Goal: Task Accomplishment & Management: Manage account settings

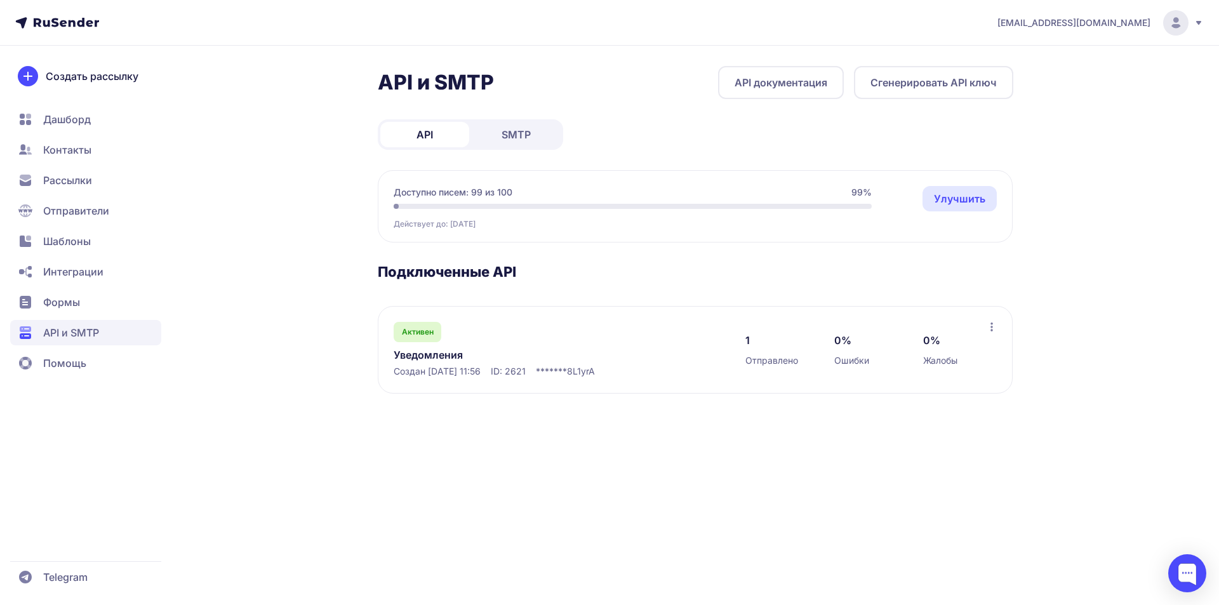
click at [72, 149] on span "Контакты" at bounding box center [67, 149] width 48 height 15
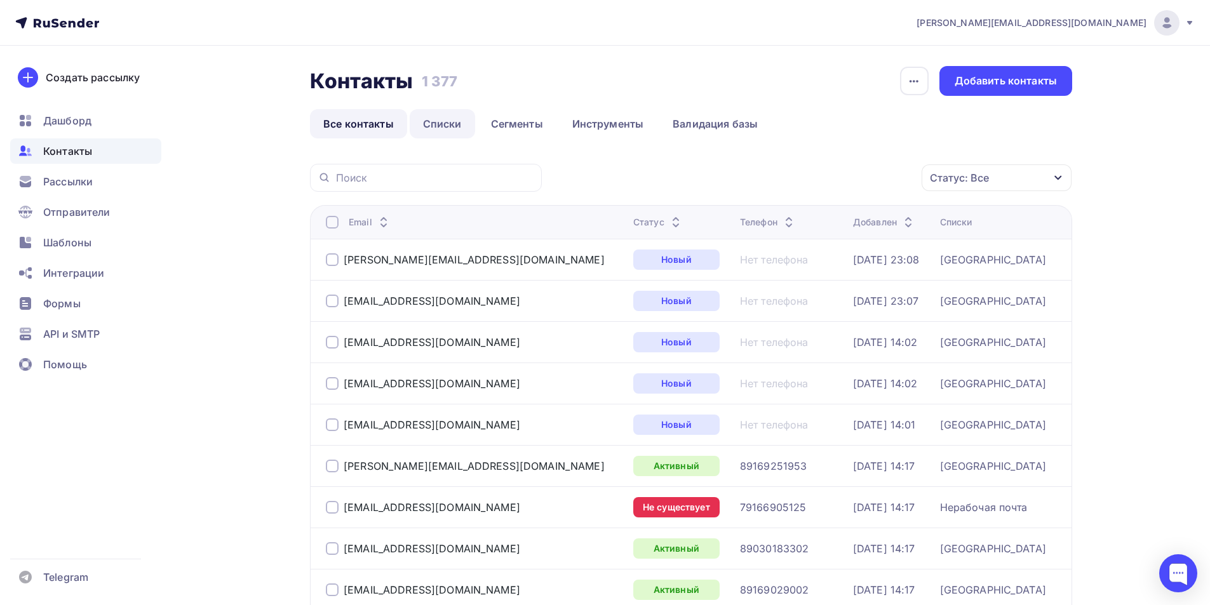
click at [446, 119] on link "Списки" at bounding box center [442, 123] width 65 height 29
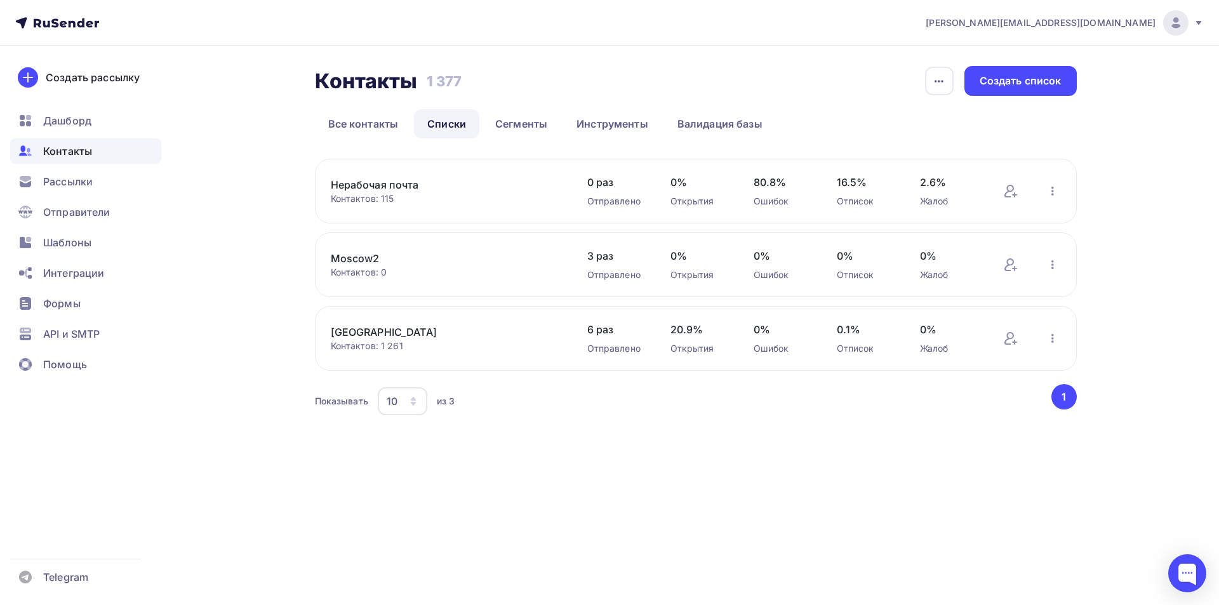
click at [358, 327] on link "Moscow" at bounding box center [439, 332] width 216 height 15
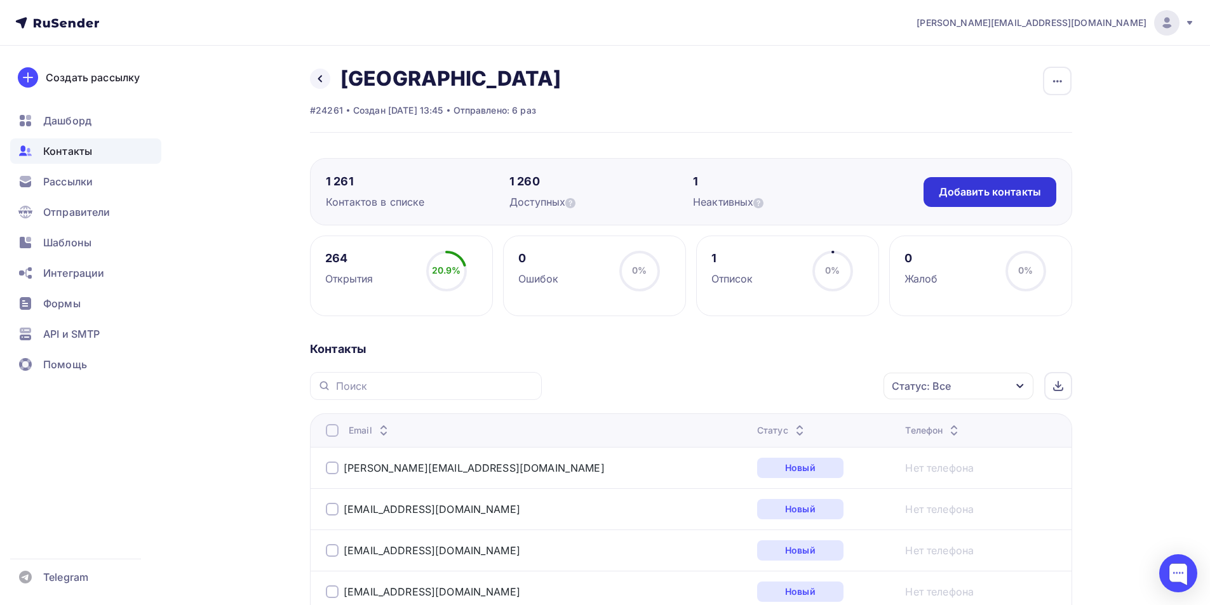
click at [1015, 192] on div "Добавить контакты" at bounding box center [990, 192] width 102 height 15
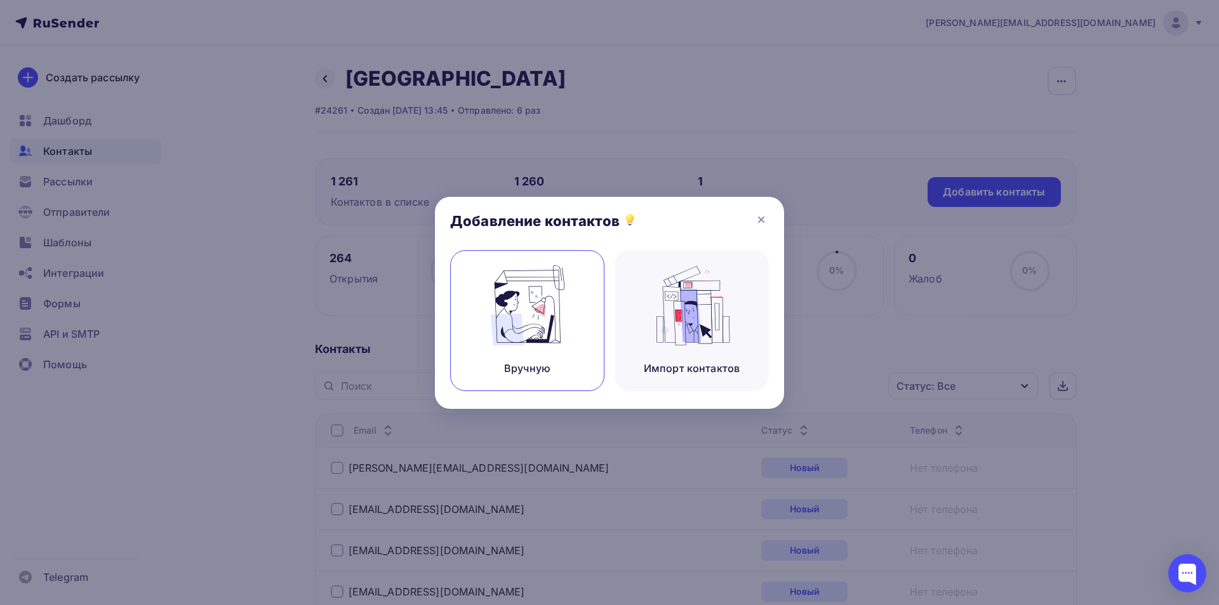
click at [499, 314] on img at bounding box center [527, 305] width 85 height 80
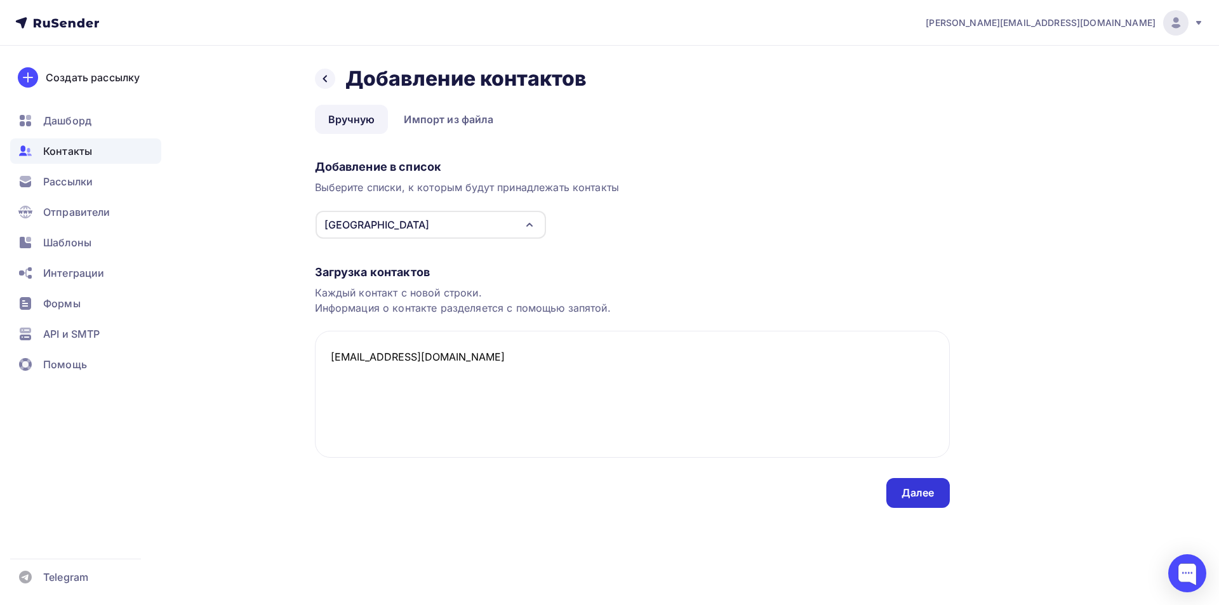
type textarea "Leralorna@gmail.com"
click at [906, 489] on div "Далее" at bounding box center [918, 493] width 33 height 15
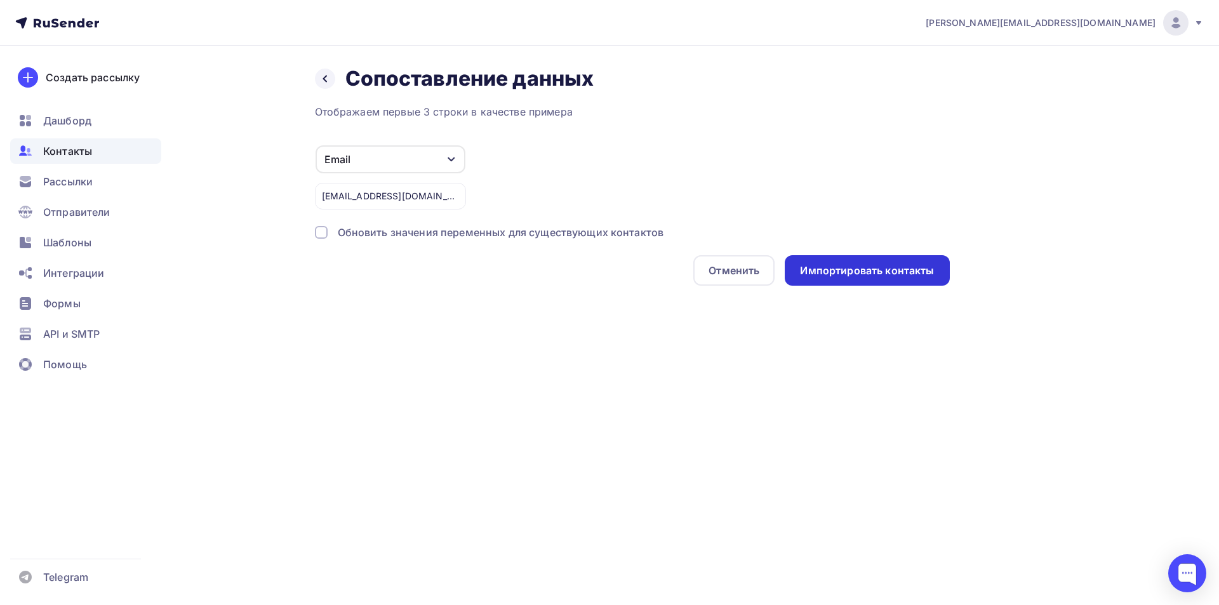
click at [836, 275] on div "Импортировать контакты" at bounding box center [867, 271] width 134 height 15
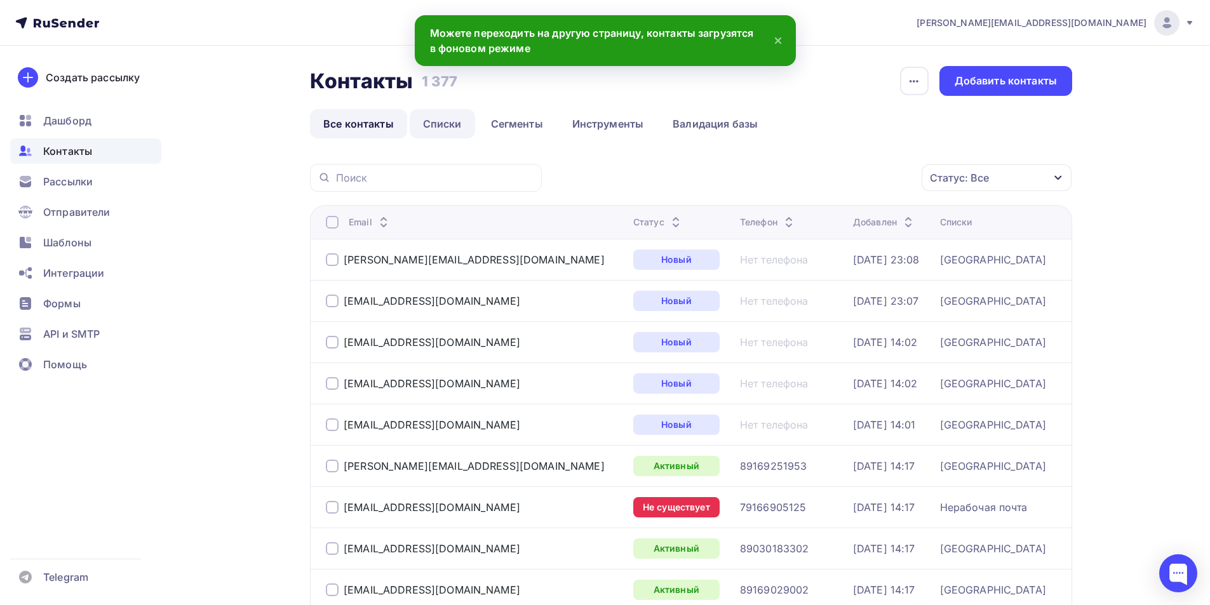
click at [457, 120] on link "Списки" at bounding box center [442, 123] width 65 height 29
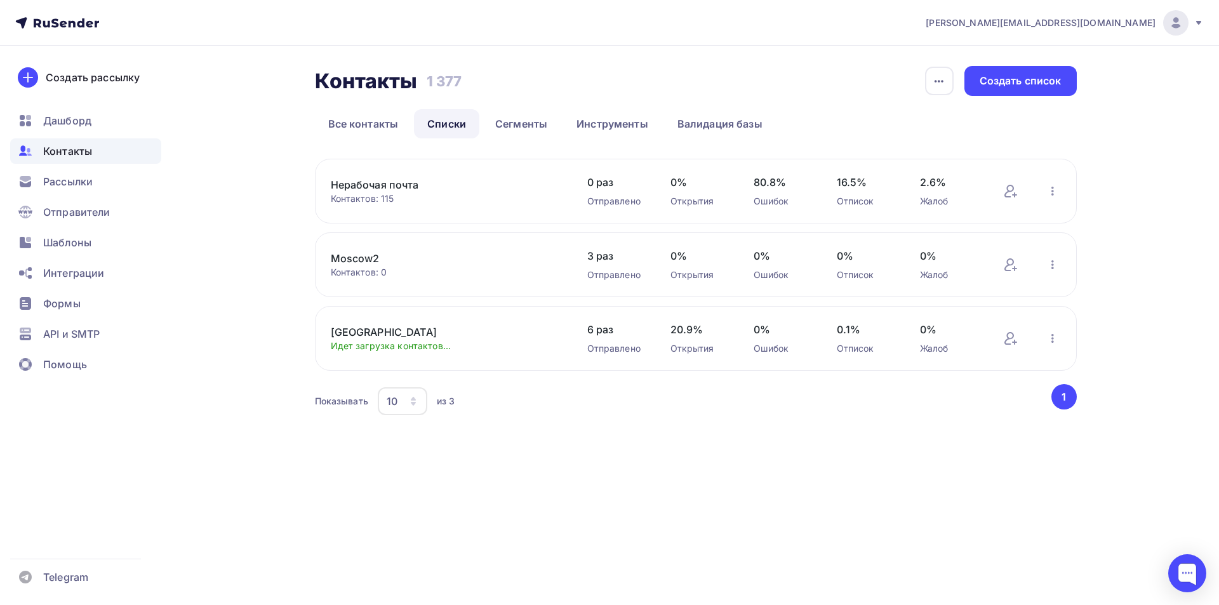
click at [365, 333] on link "Moscow" at bounding box center [439, 332] width 216 height 15
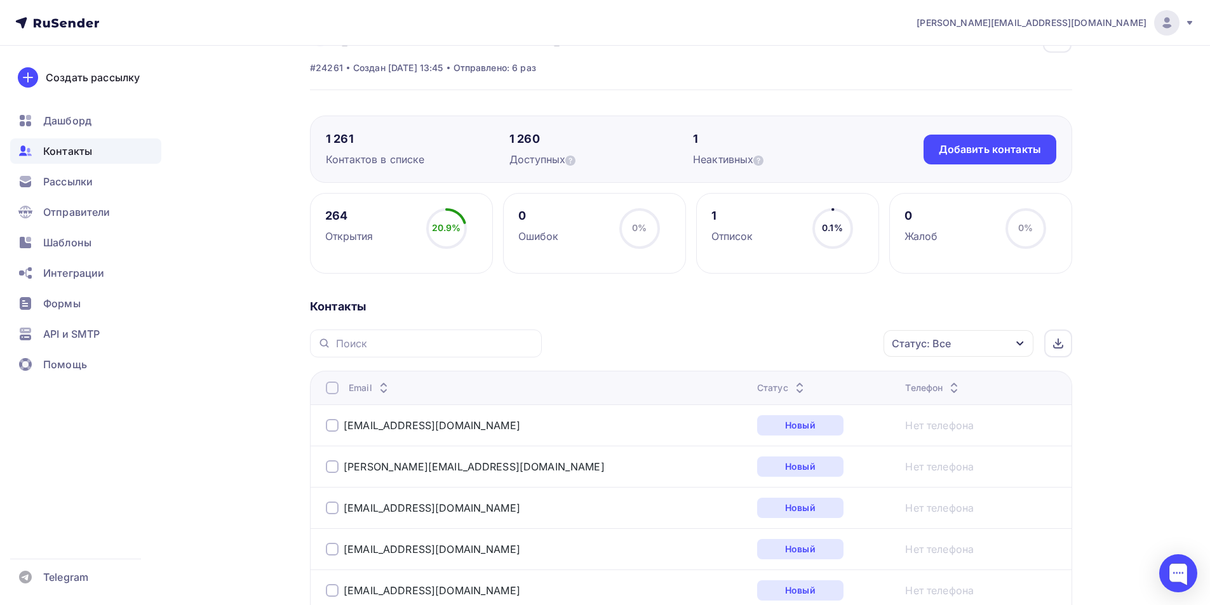
scroll to position [64, 0]
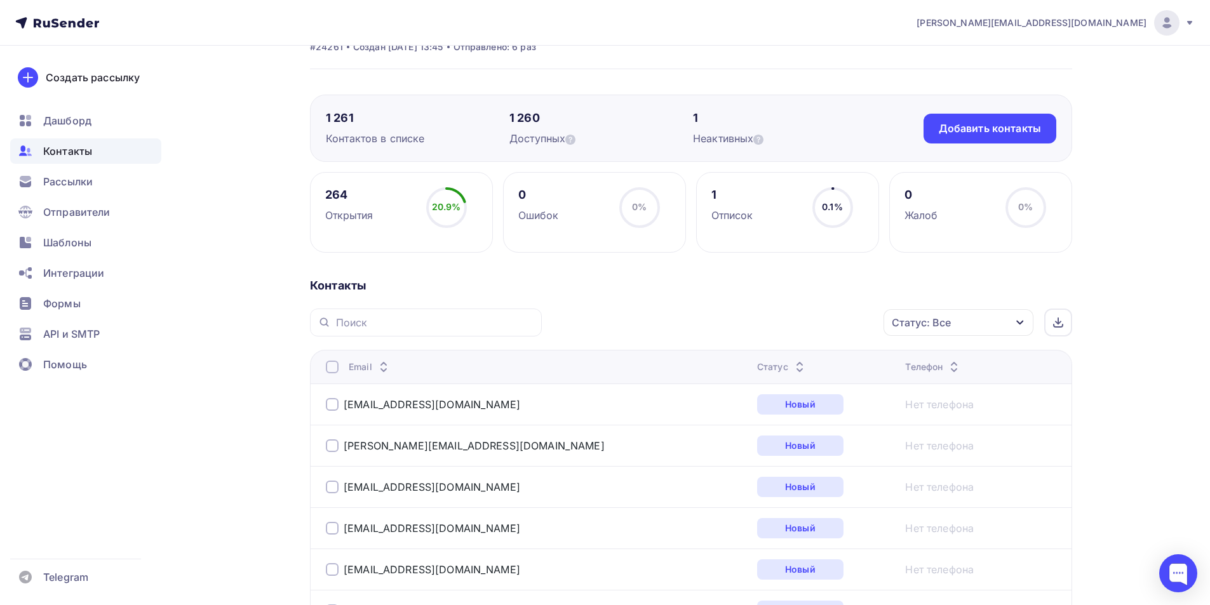
click at [950, 314] on div "Статус: Все" at bounding box center [958, 322] width 150 height 27
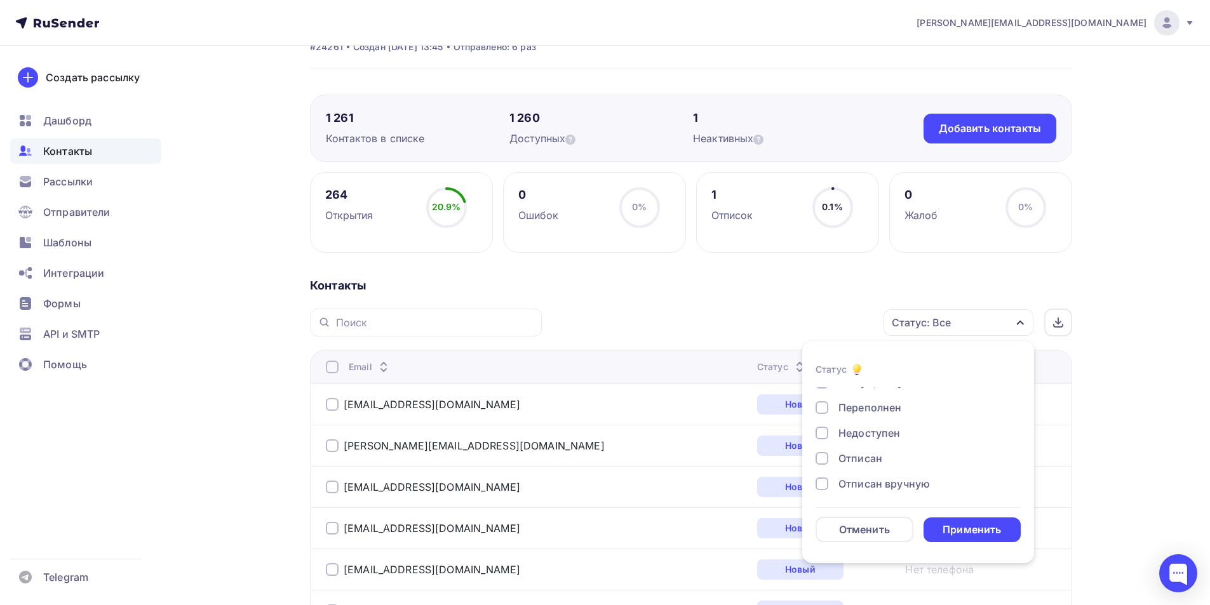
click at [825, 453] on div at bounding box center [821, 458] width 13 height 13
click at [967, 529] on div "Применить" at bounding box center [971, 530] width 58 height 15
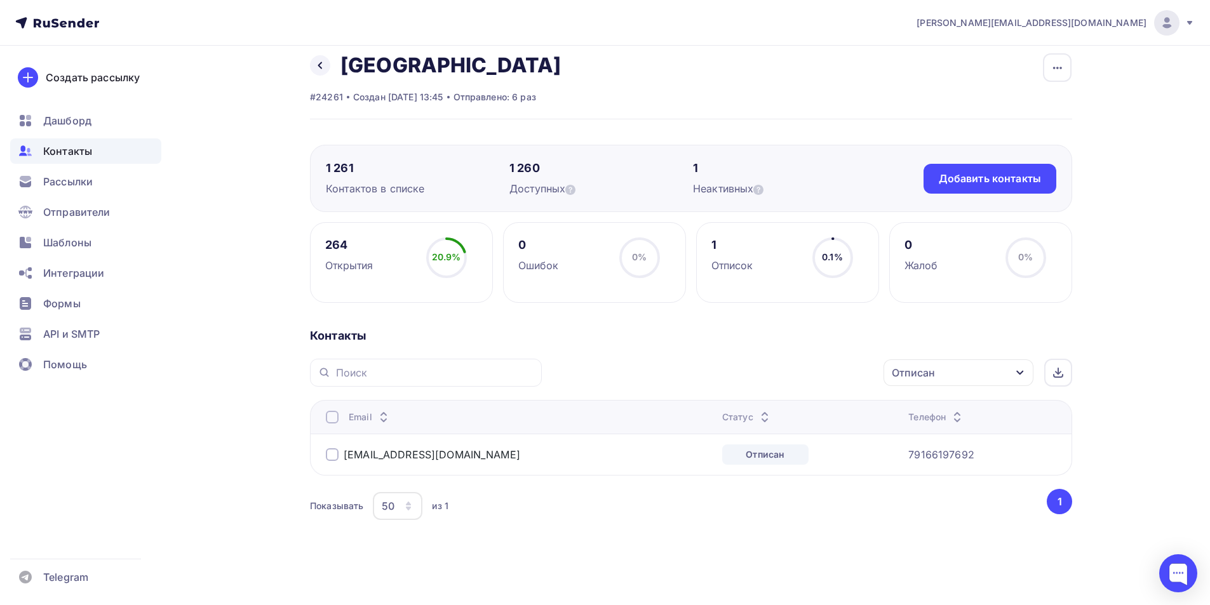
click at [330, 453] on div at bounding box center [332, 454] width 13 height 13
click at [768, 377] on div "Действие" at bounding box center [789, 373] width 168 height 25
click at [758, 412] on div "Добавить в списки" at bounding box center [769, 410] width 98 height 15
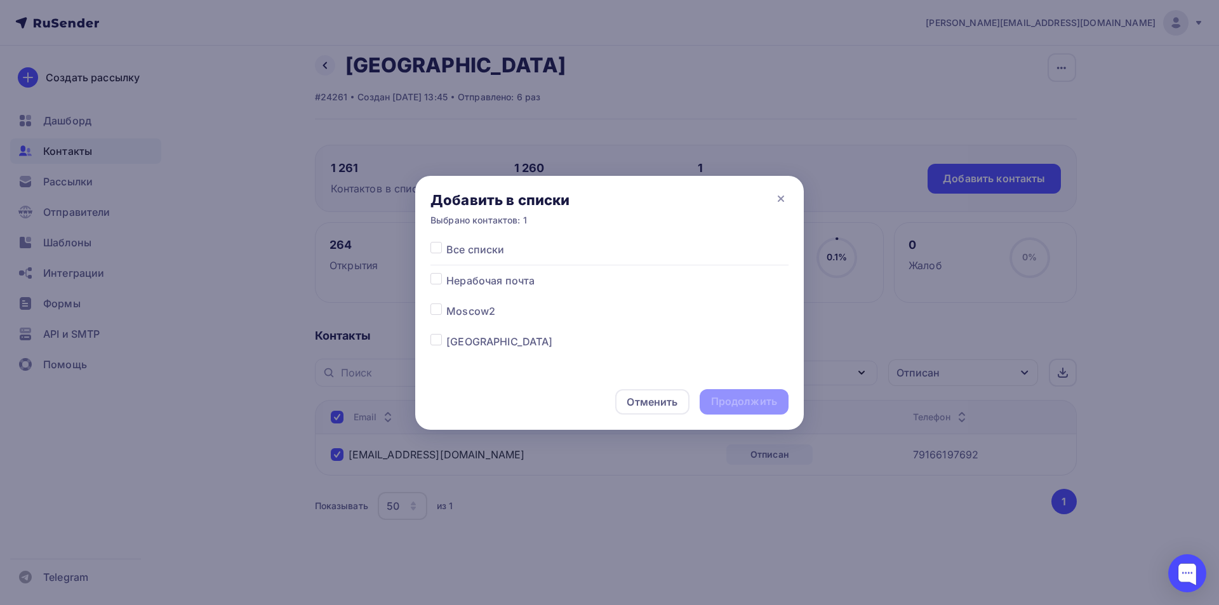
click at [446, 273] on label at bounding box center [446, 273] width 0 height 0
click at [441, 278] on input "checkbox" at bounding box center [436, 278] width 11 height 11
checkbox input "true"
click at [728, 403] on div "Продолжить" at bounding box center [744, 401] width 66 height 15
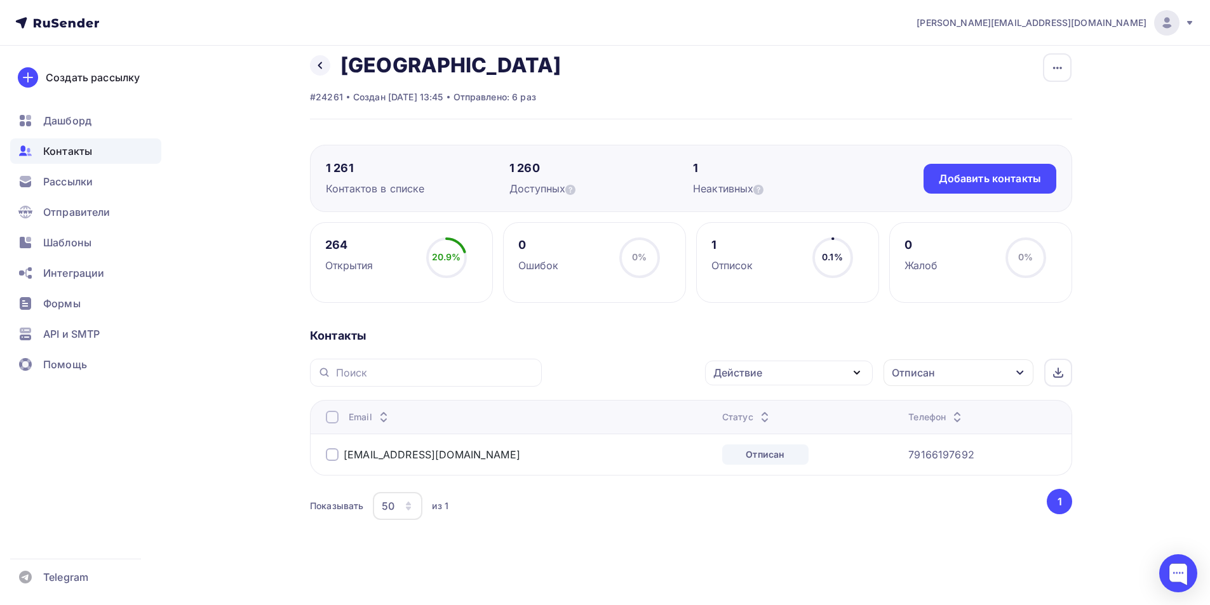
click at [333, 452] on div at bounding box center [332, 454] width 13 height 13
click at [751, 373] on div "Действие" at bounding box center [737, 372] width 49 height 15
click at [751, 435] on div "Исключить из списка" at bounding box center [775, 435] width 110 height 15
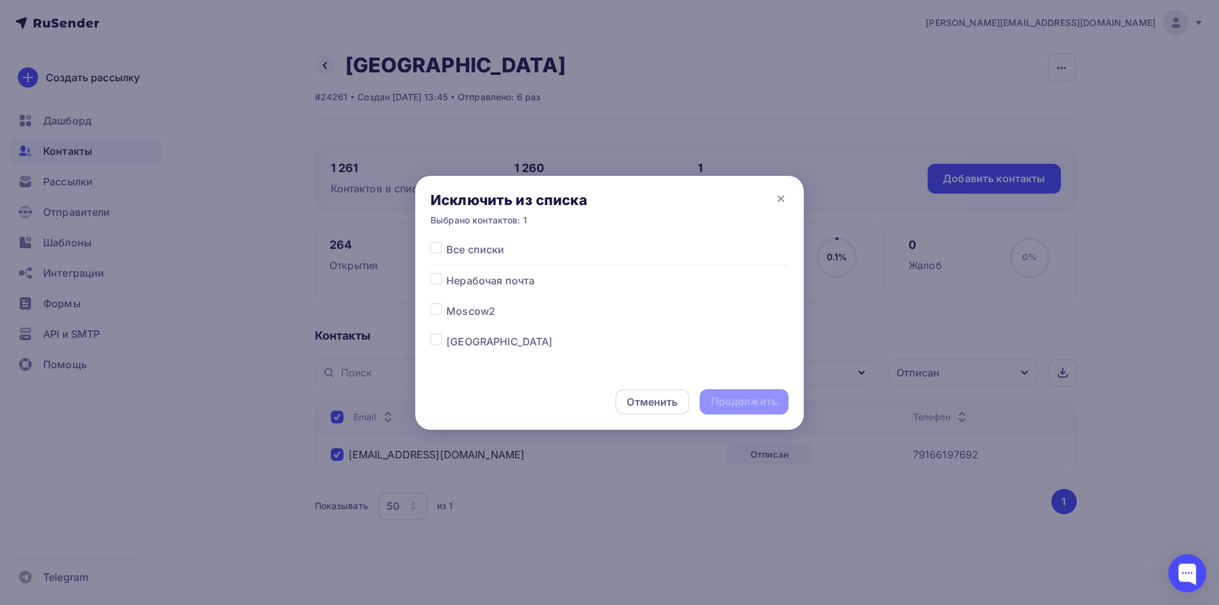
click at [446, 334] on label at bounding box center [446, 334] width 0 height 0
click at [434, 342] on input "checkbox" at bounding box center [436, 339] width 11 height 11
checkbox input "true"
click at [721, 404] on div "Продолжить" at bounding box center [744, 401] width 66 height 15
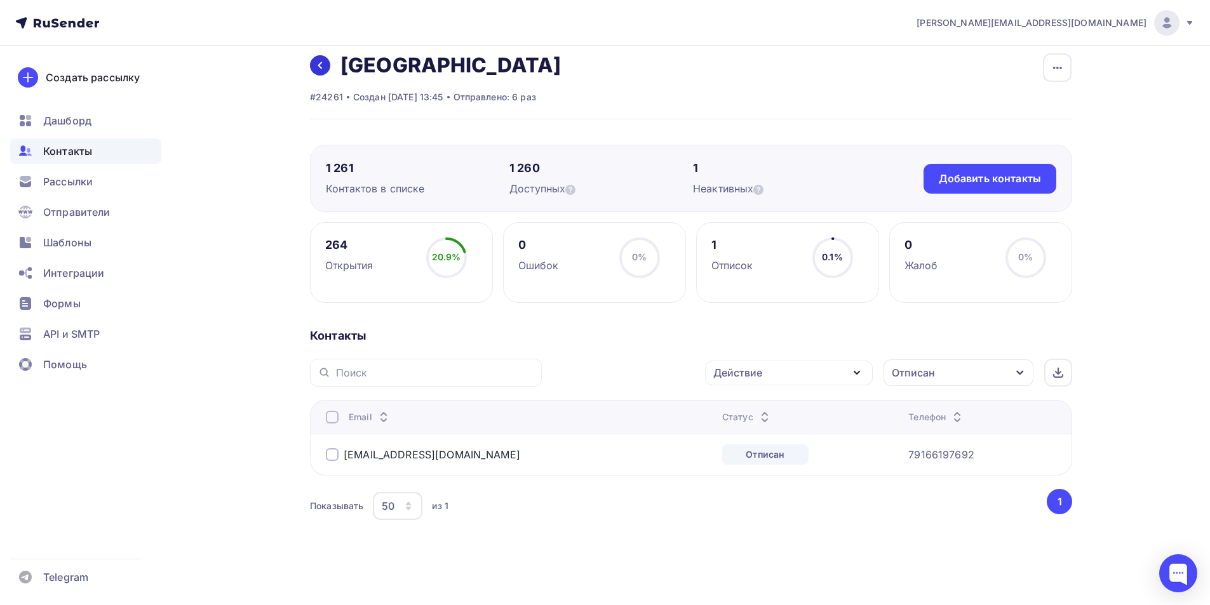
click at [319, 71] on link at bounding box center [320, 65] width 20 height 20
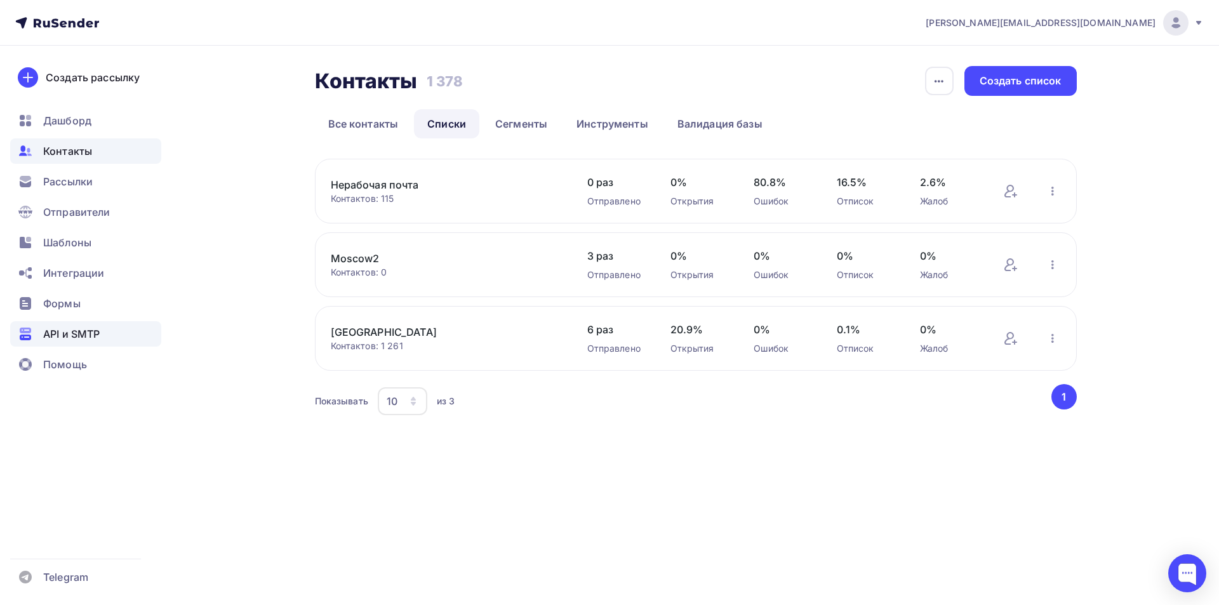
click at [48, 328] on span "API и SMTP" at bounding box center [71, 333] width 57 height 15
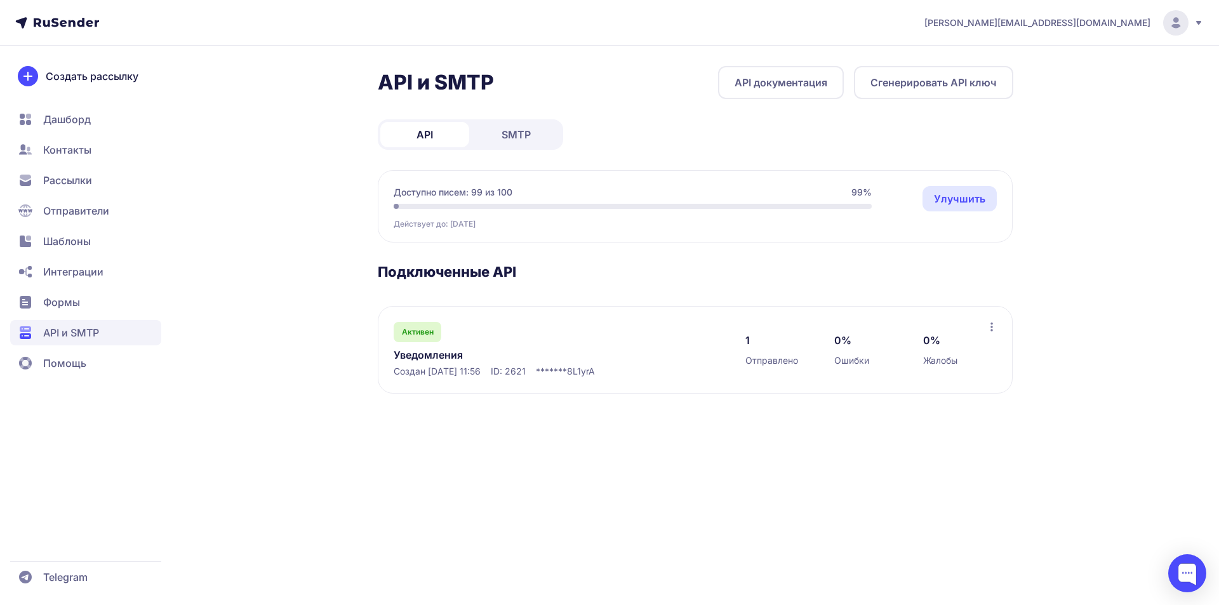
click at [450, 356] on link "Уведомления" at bounding box center [524, 354] width 260 height 15
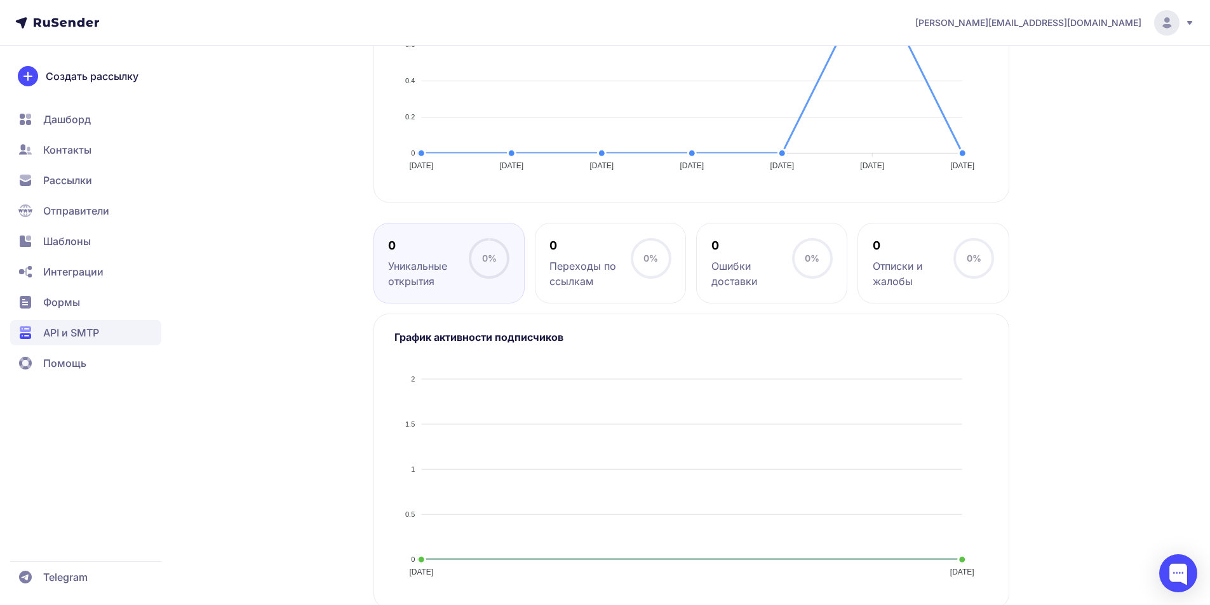
scroll to position [381, 0]
